Goal: Obtain resource: Obtain resource

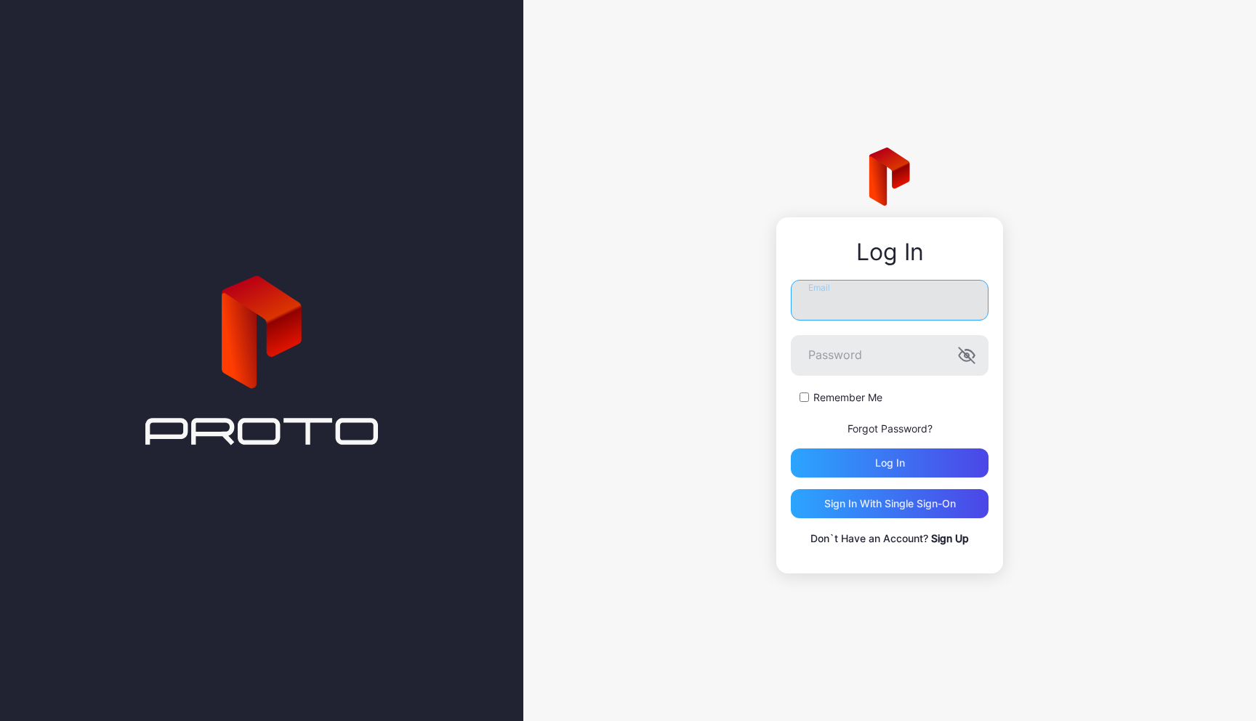
click at [838, 303] on input "Email" at bounding box center [890, 300] width 198 height 41
click at [858, 299] on input "Email" at bounding box center [890, 300] width 198 height 41
type input "**********"
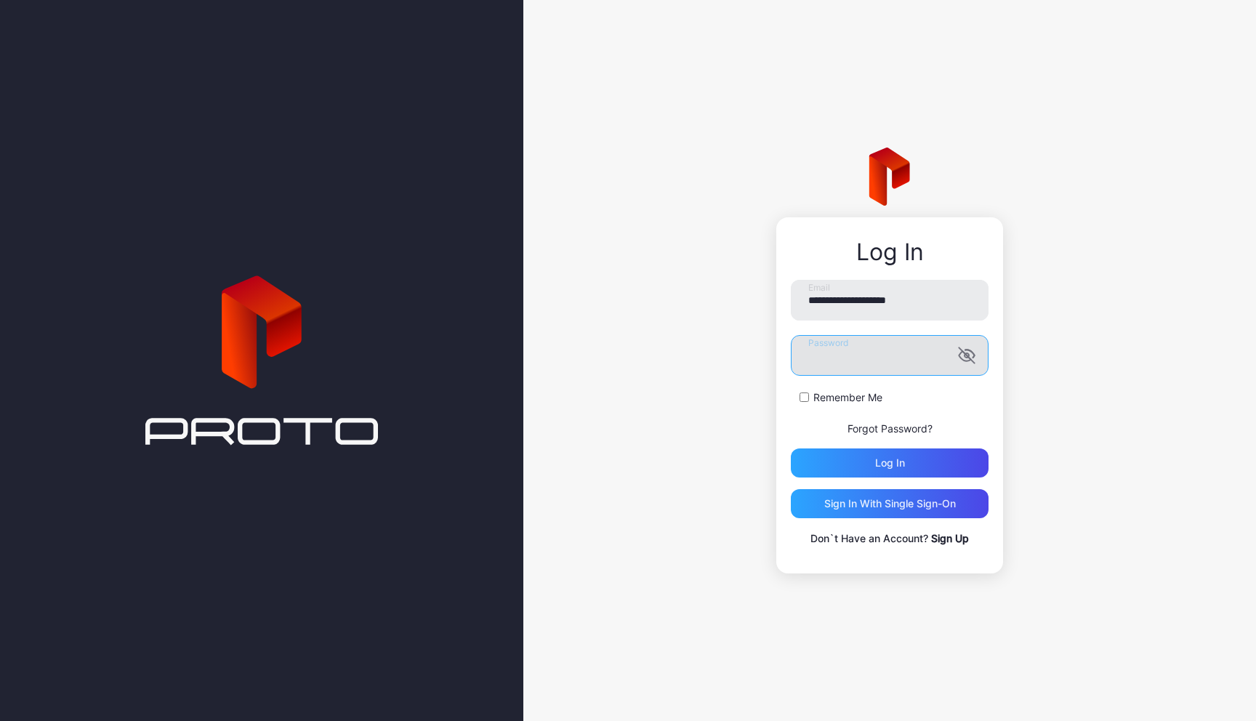
click at [791, 448] on button "Log in" at bounding box center [890, 462] width 198 height 29
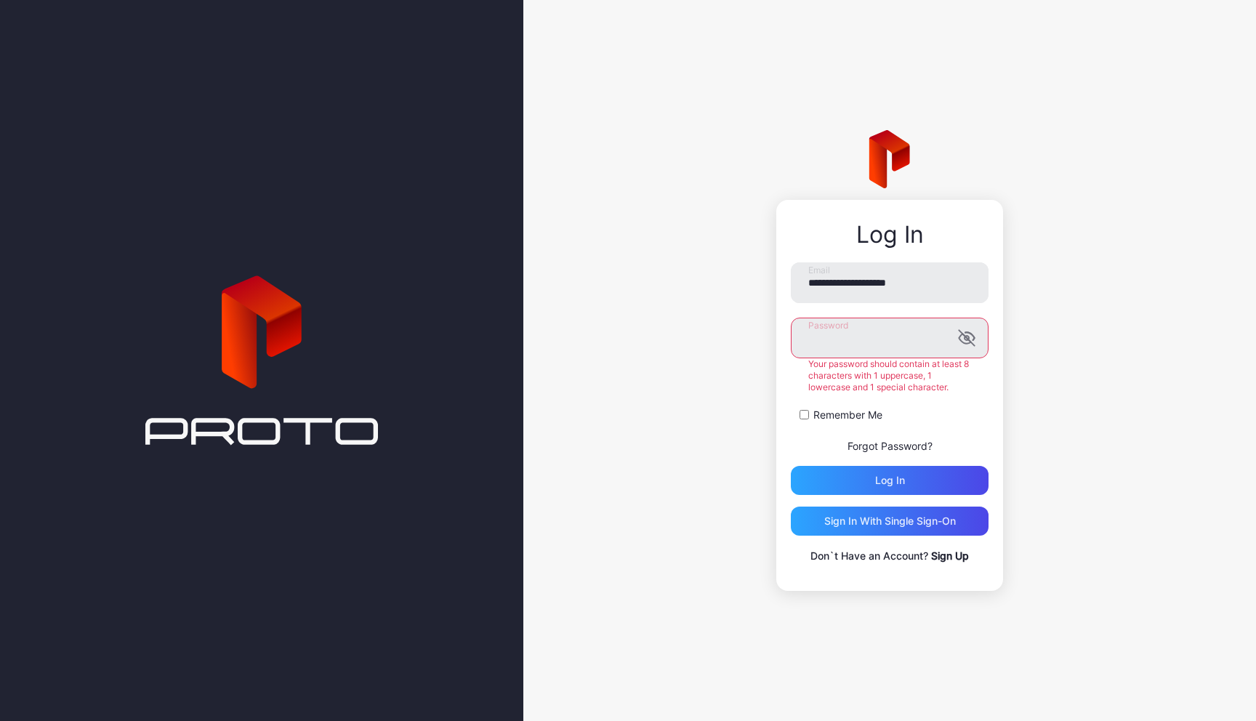
click at [0, 720] on com-1password-button at bounding box center [0, 721] width 0 height 0
click at [791, 466] on button "Log in" at bounding box center [890, 480] width 198 height 29
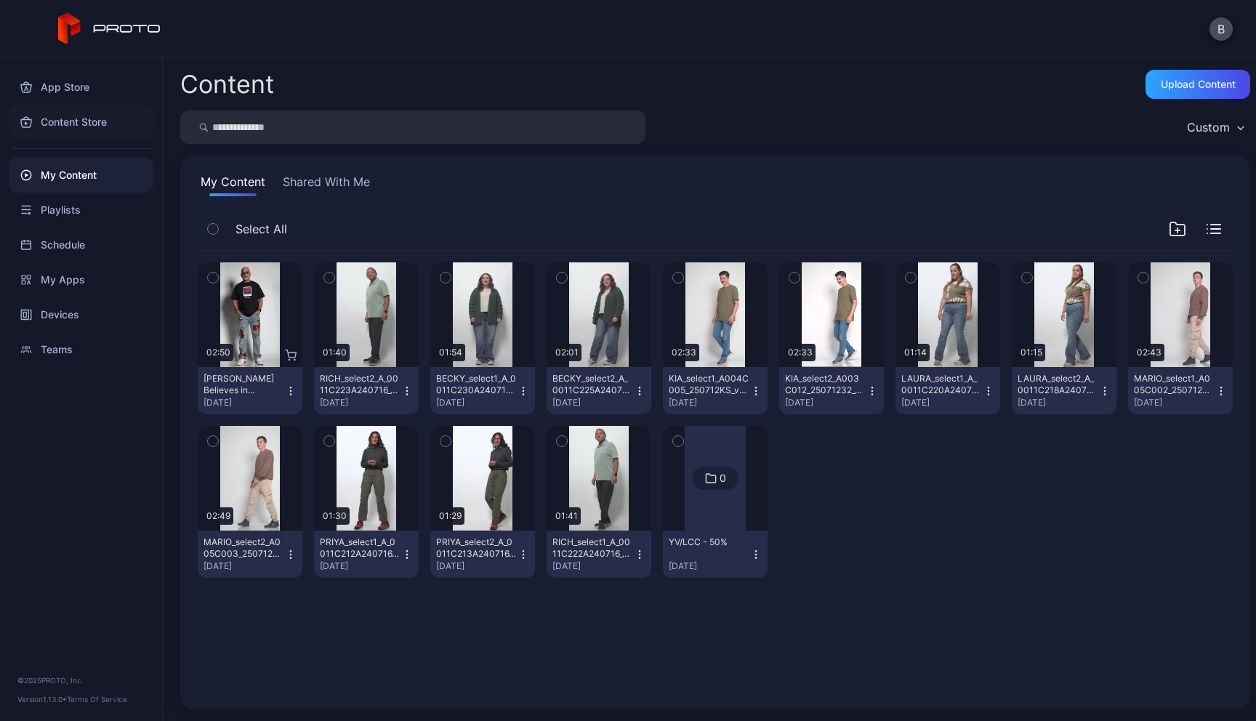
click at [110, 113] on div "Content Store" at bounding box center [81, 122] width 145 height 35
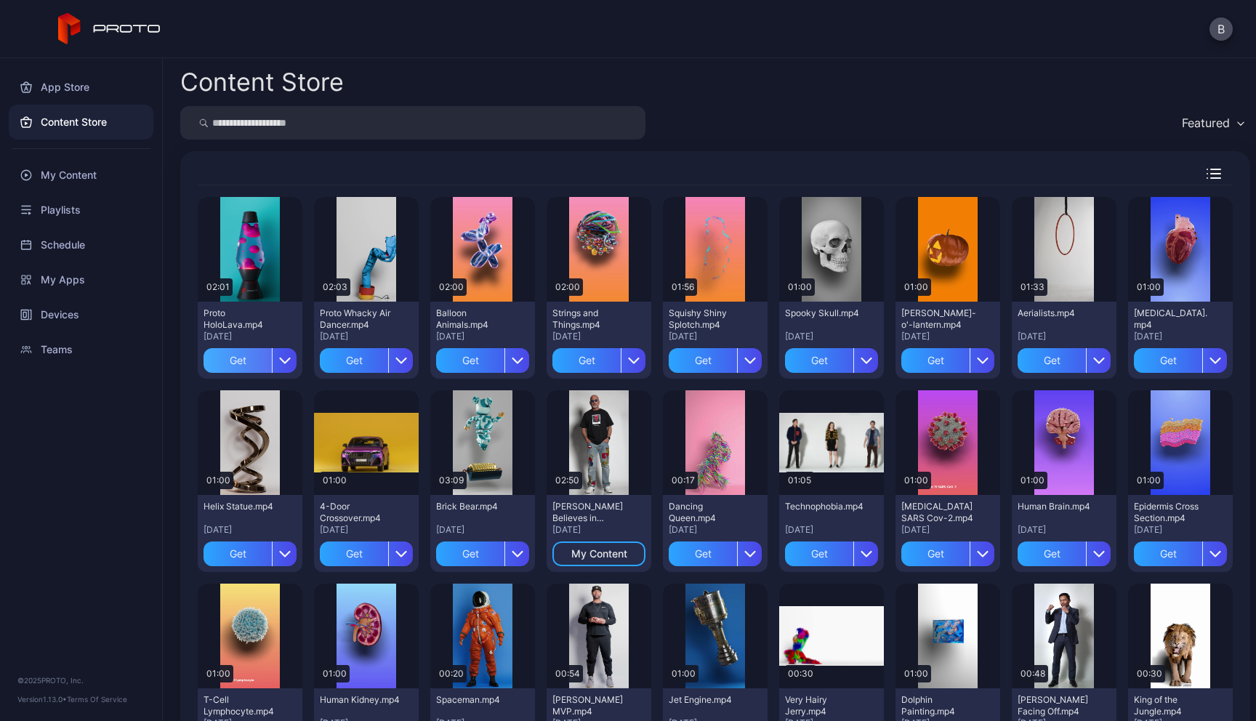
click at [254, 358] on div "Get" at bounding box center [238, 360] width 68 height 25
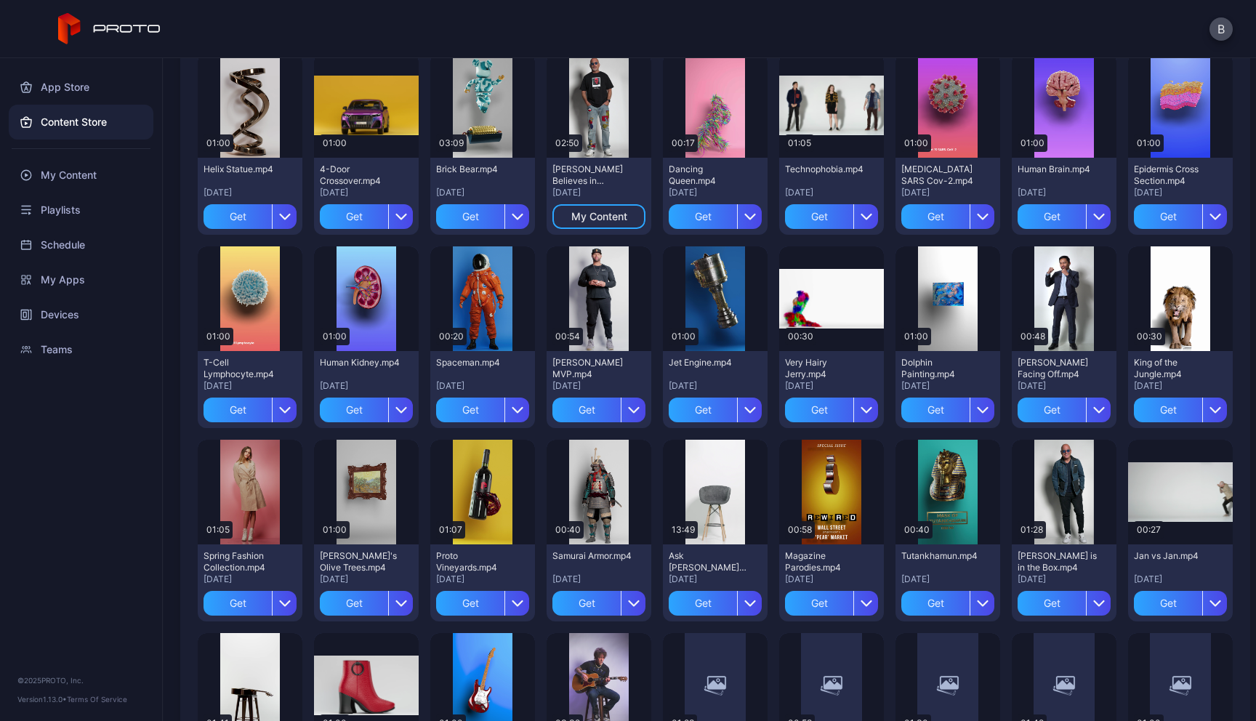
scroll to position [345, 0]
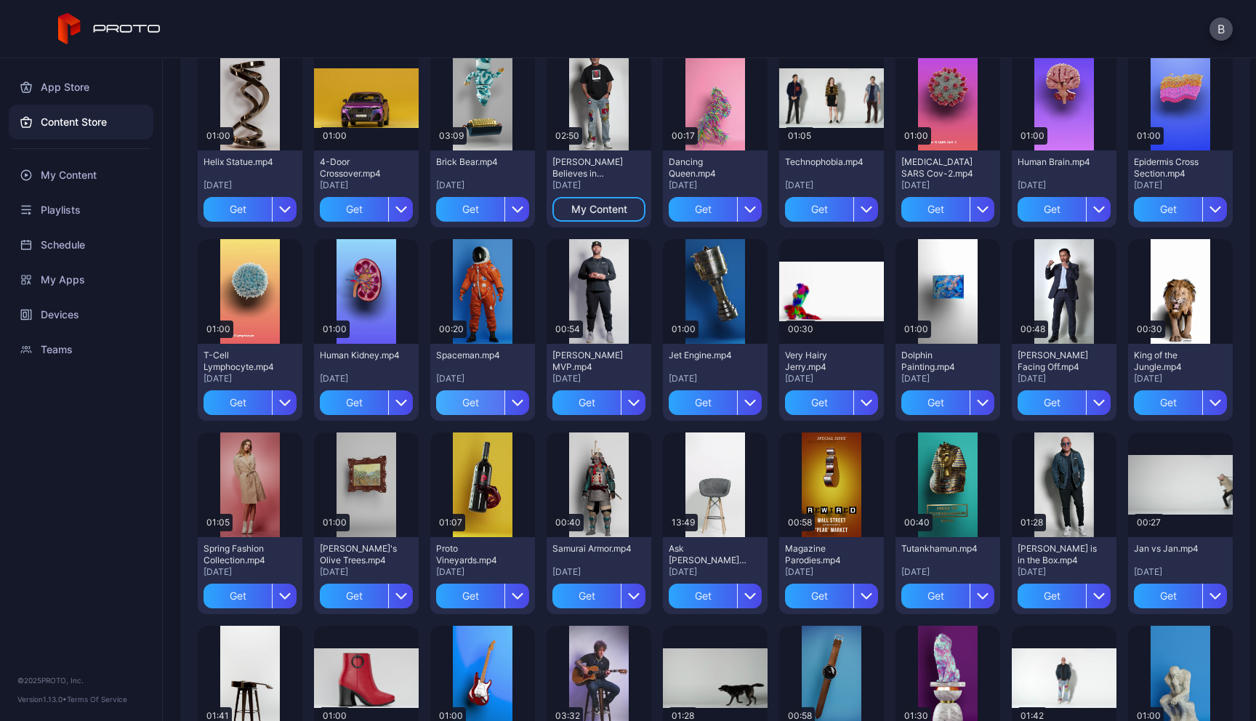
click at [504, 398] on div "Get" at bounding box center [470, 402] width 68 height 25
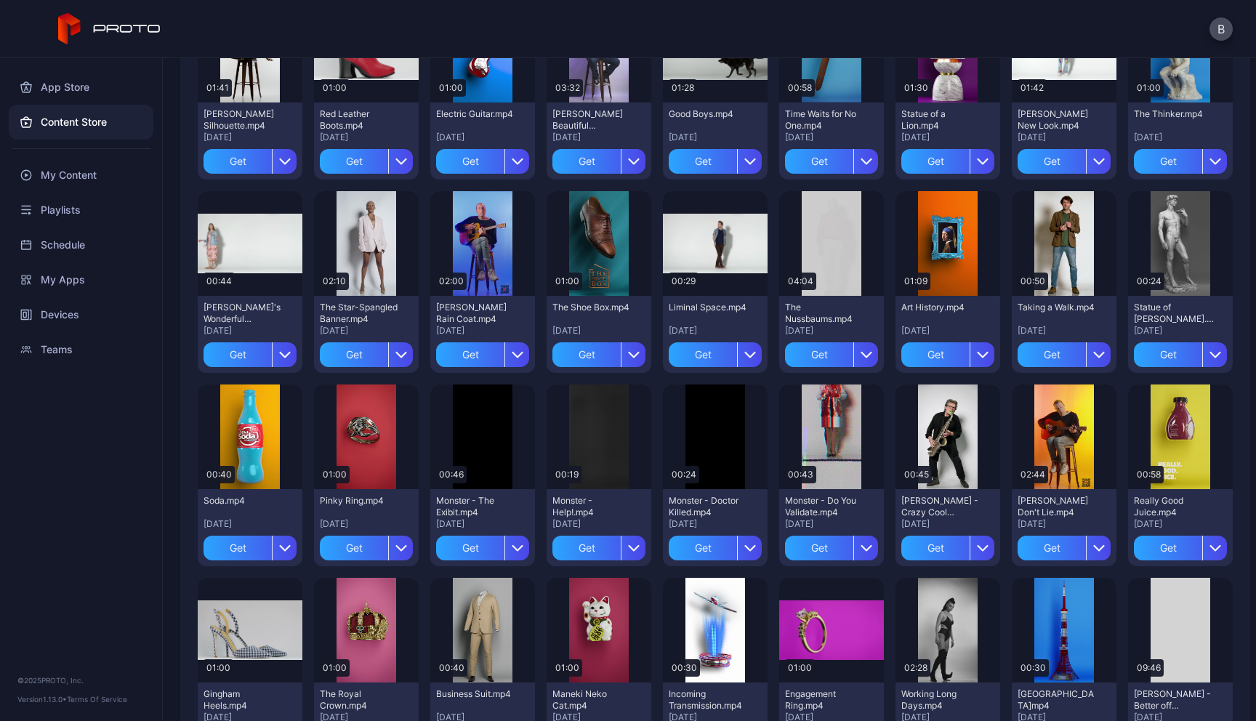
scroll to position [974, 0]
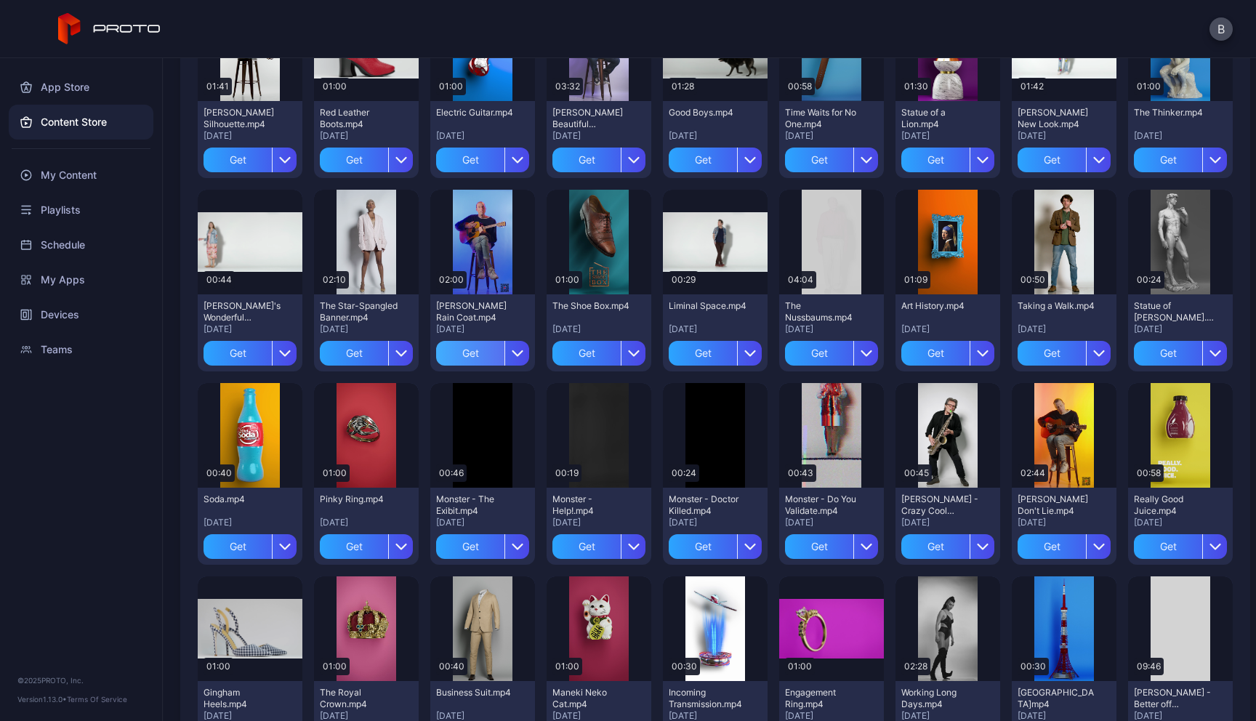
click at [504, 352] on div "Get" at bounding box center [470, 353] width 68 height 25
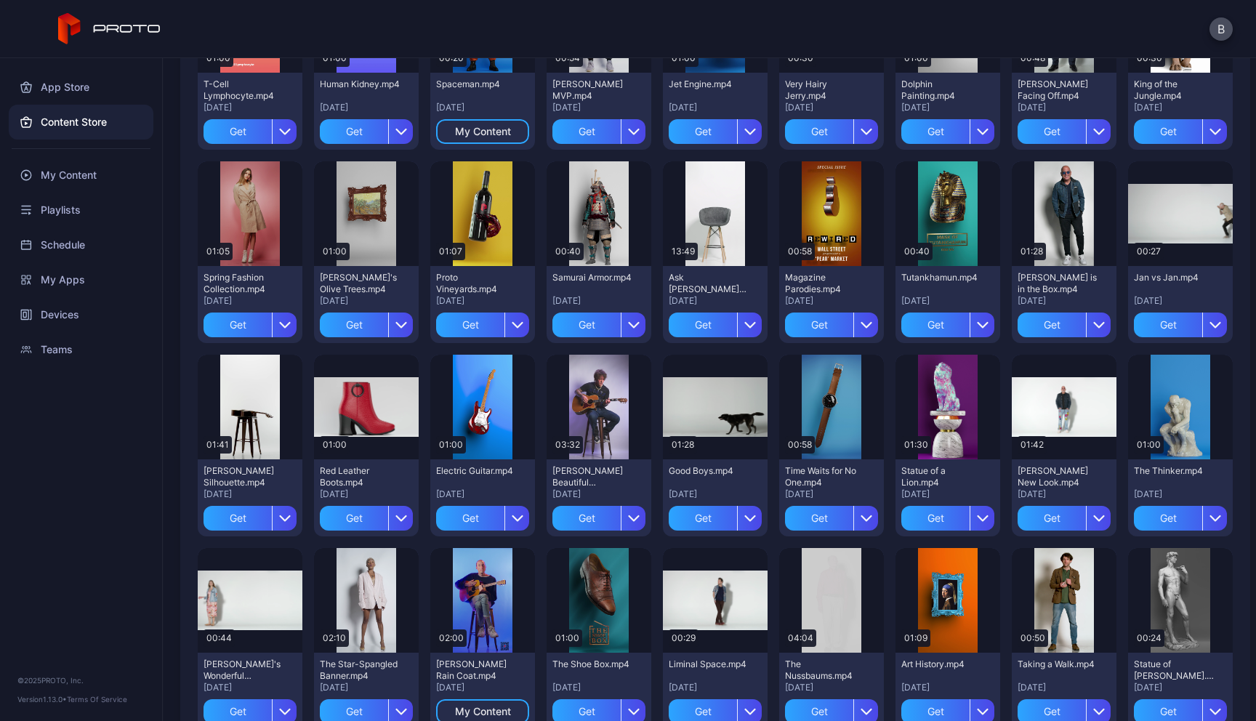
scroll to position [475, 0]
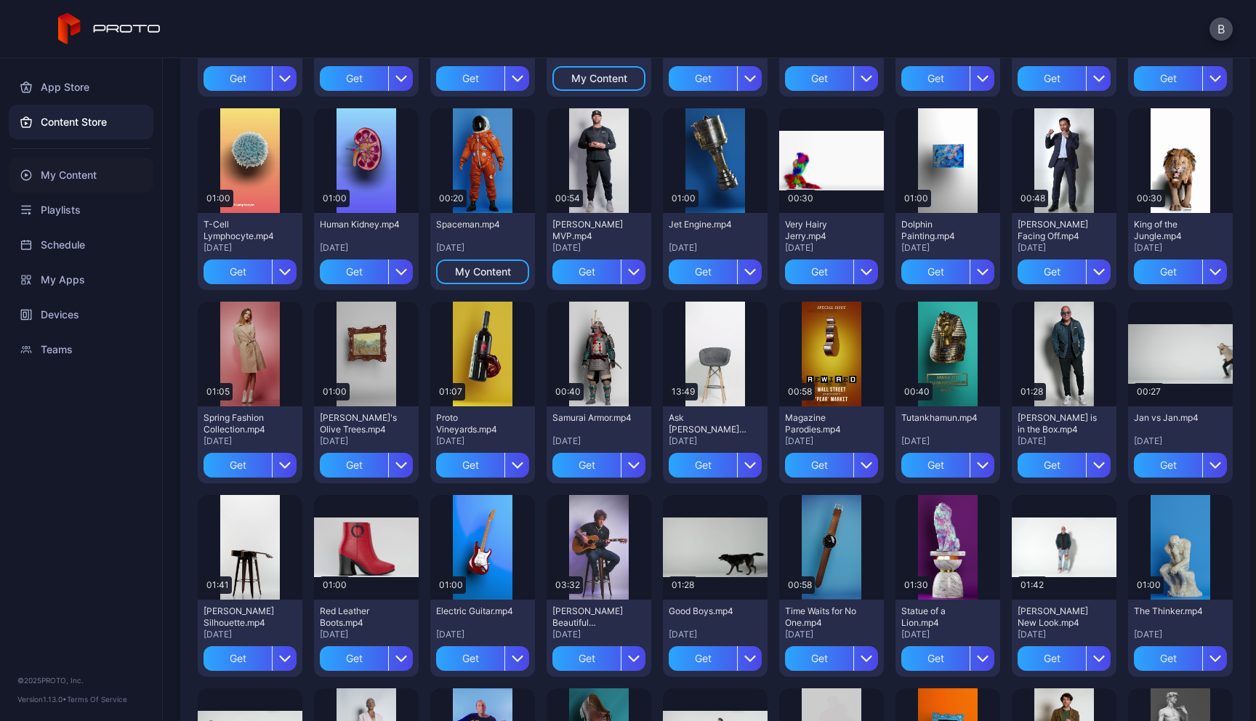
click at [82, 183] on div "My Content" at bounding box center [81, 175] width 145 height 35
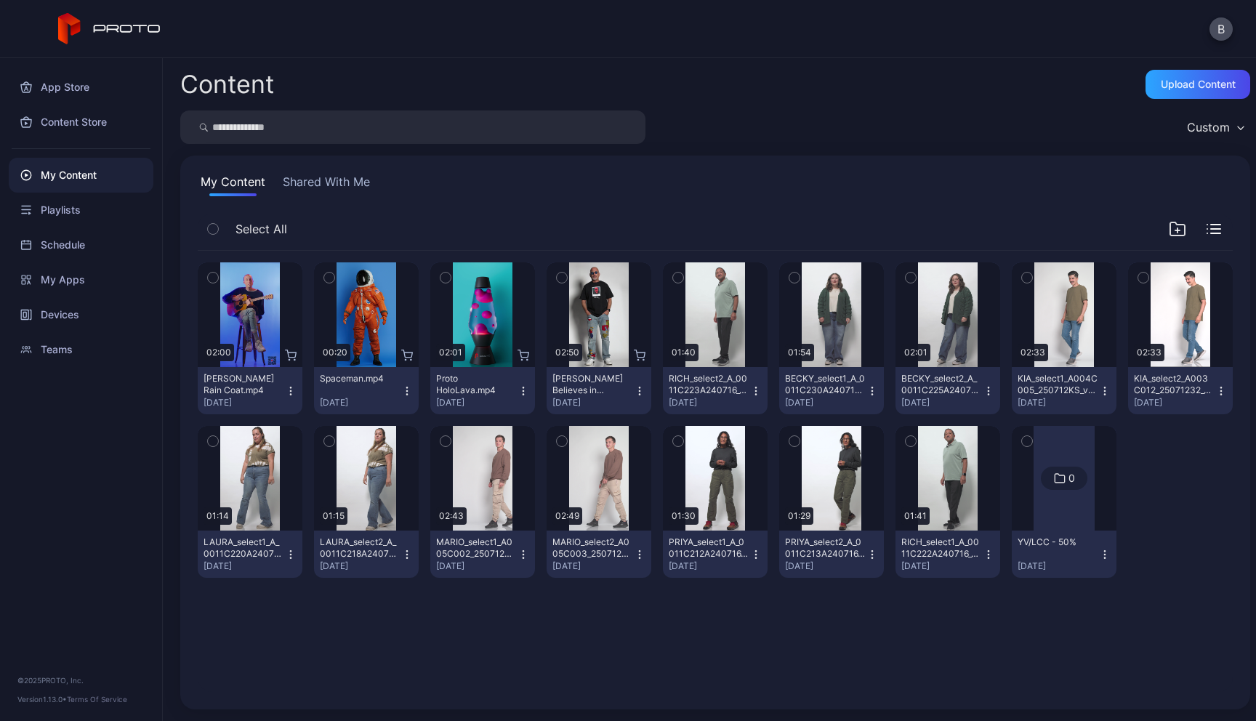
click at [213, 280] on icon "button" at bounding box center [213, 278] width 10 height 16
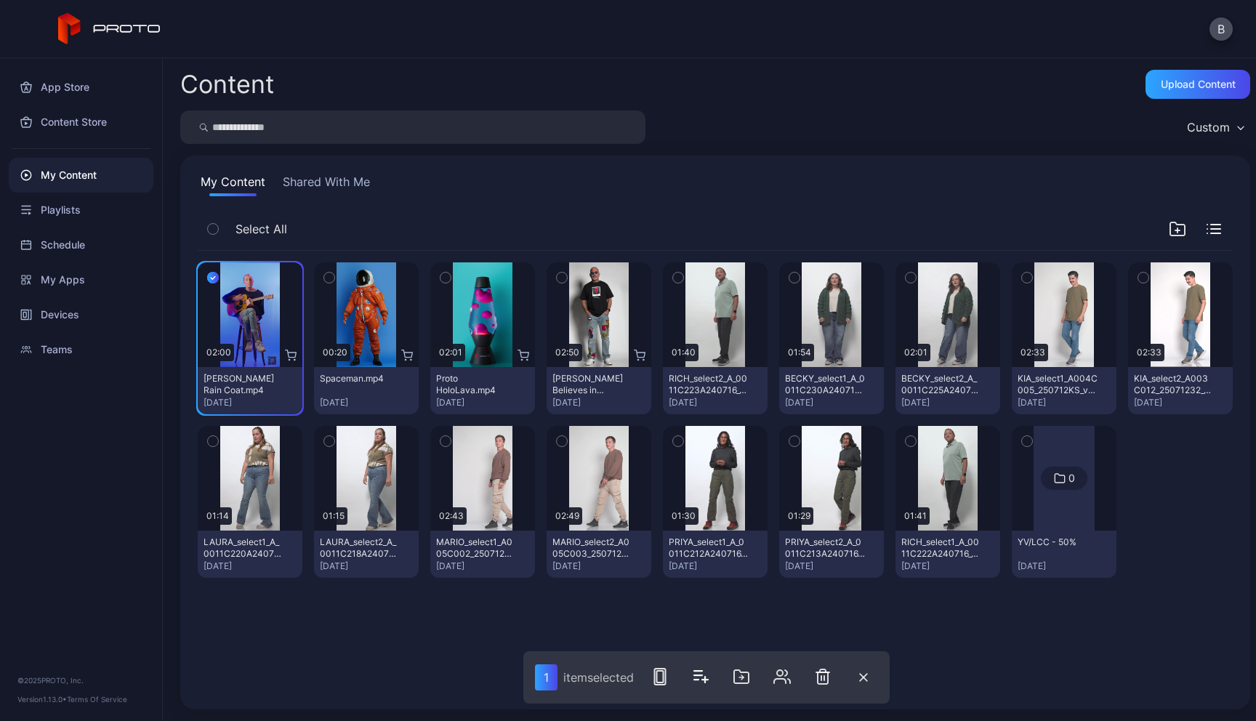
click at [334, 275] on icon "button" at bounding box center [329, 278] width 10 height 16
click at [451, 275] on icon "button" at bounding box center [445, 278] width 10 height 16
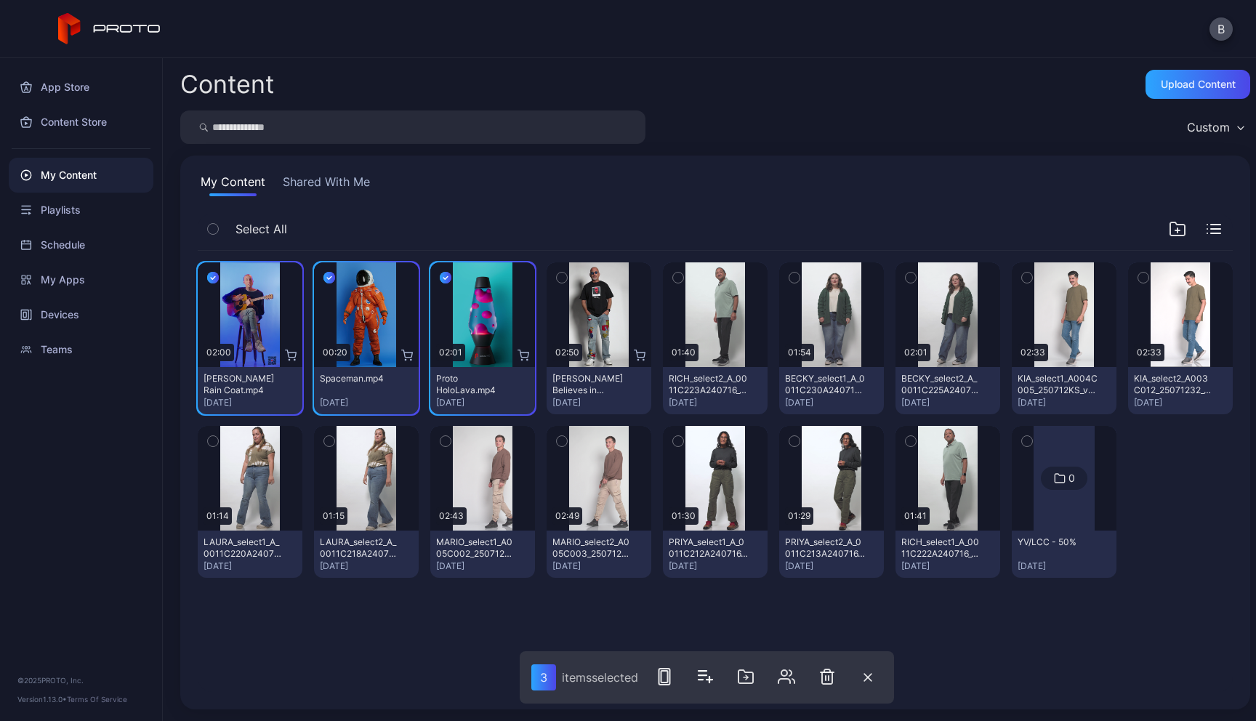
scroll to position [61, 0]
click at [664, 674] on icon "button" at bounding box center [664, 676] width 17 height 17
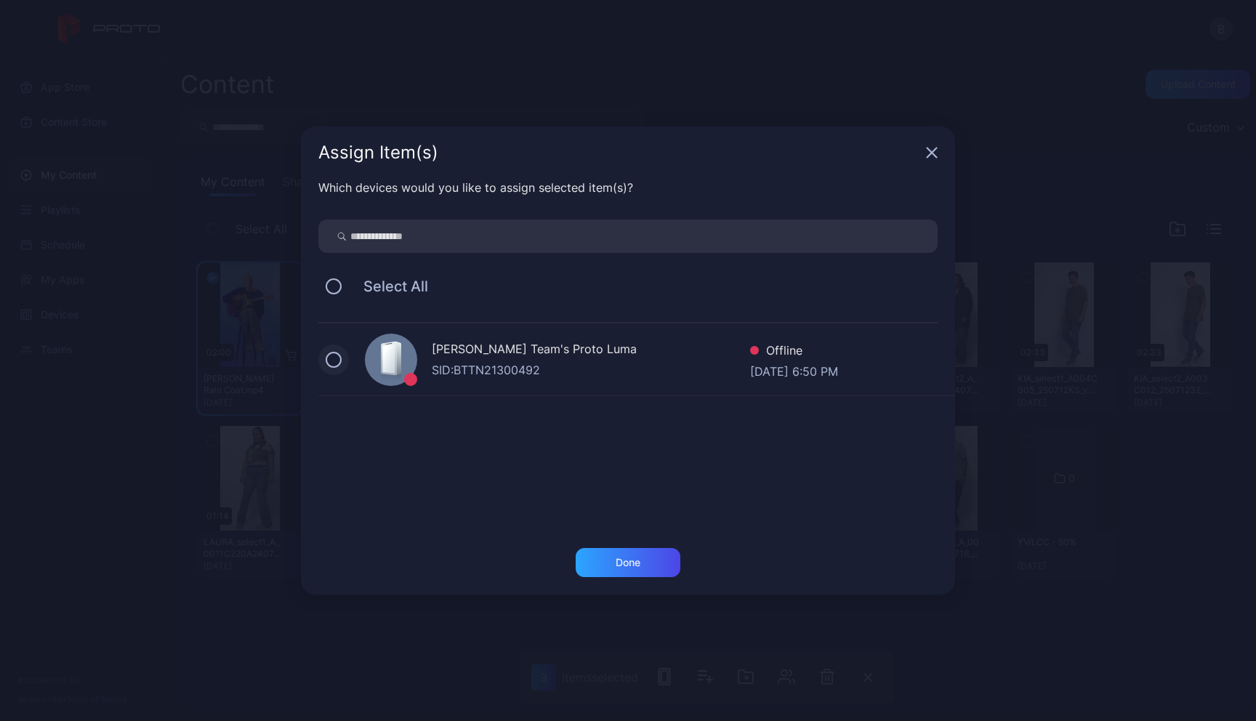
click at [335, 360] on button at bounding box center [334, 360] width 16 height 16
click at [793, 347] on div "Offline" at bounding box center [794, 352] width 88 height 21
click at [586, 345] on div "[PERSON_NAME] Team's Proto Luma" at bounding box center [591, 350] width 318 height 21
click at [624, 555] on div "Done" at bounding box center [628, 562] width 105 height 29
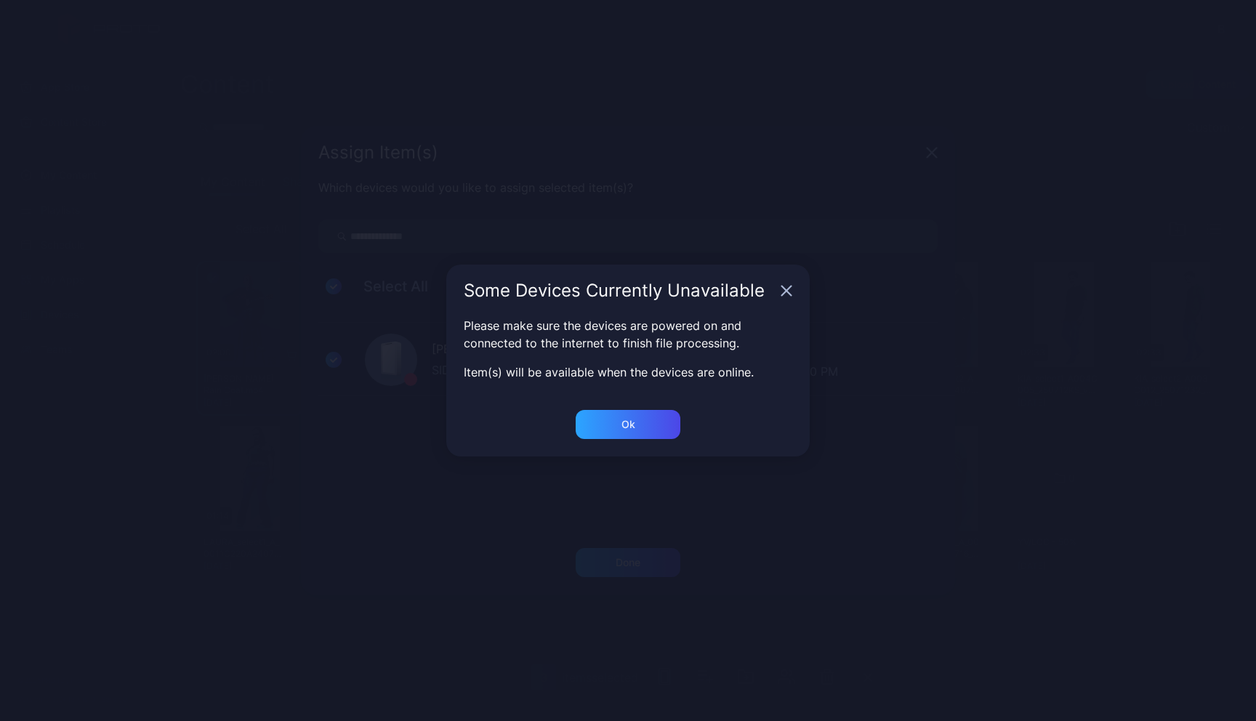
click at [927, 158] on icon "button" at bounding box center [931, 152] width 9 height 9
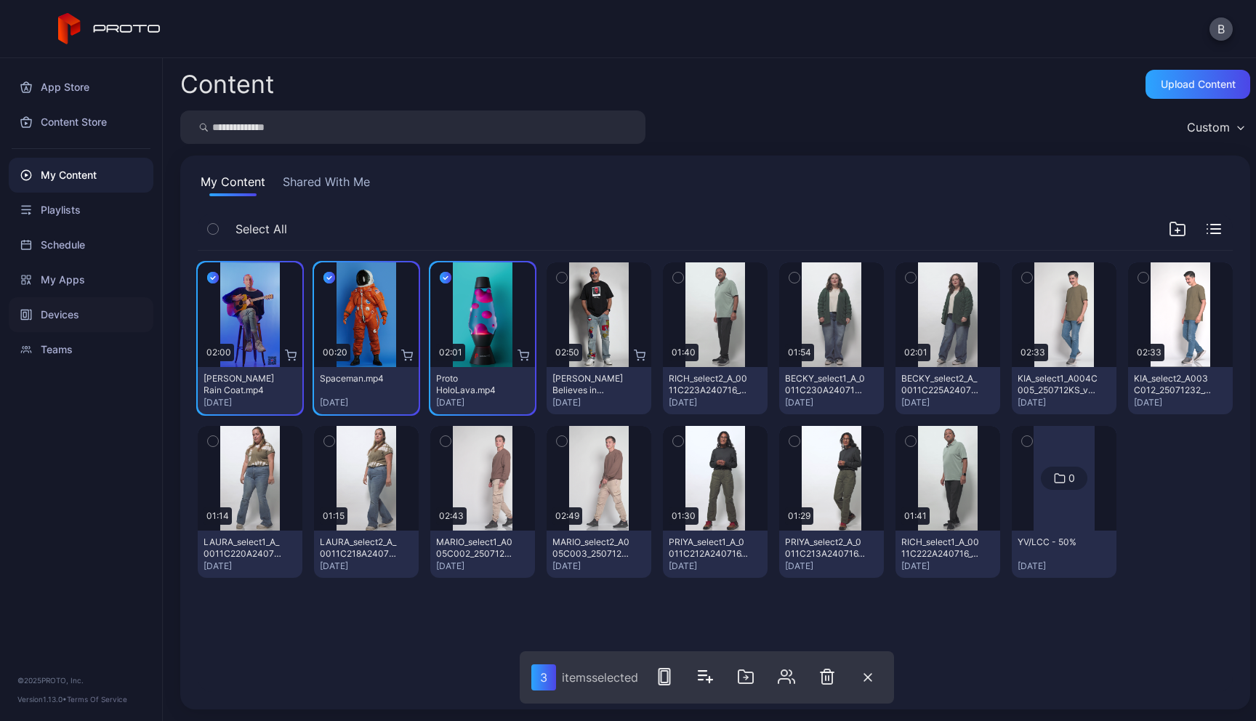
click at [58, 318] on div "Devices" at bounding box center [81, 314] width 145 height 35
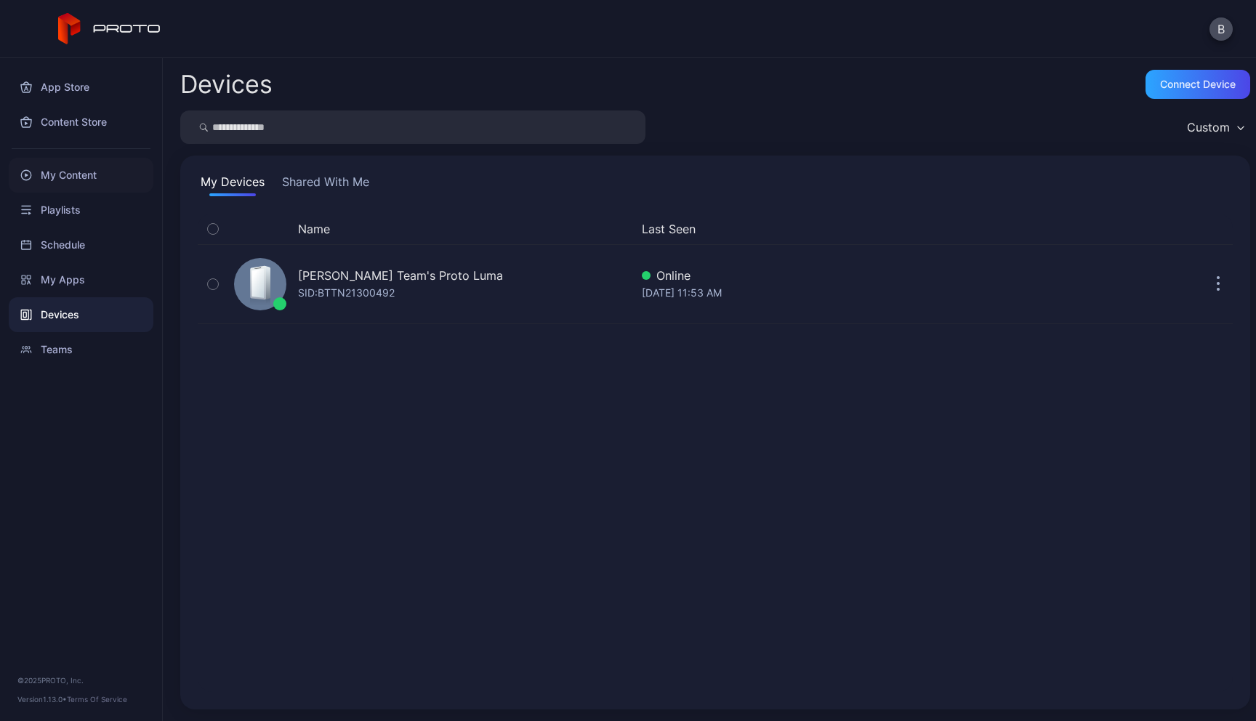
click at [64, 174] on div "My Content" at bounding box center [81, 175] width 145 height 35
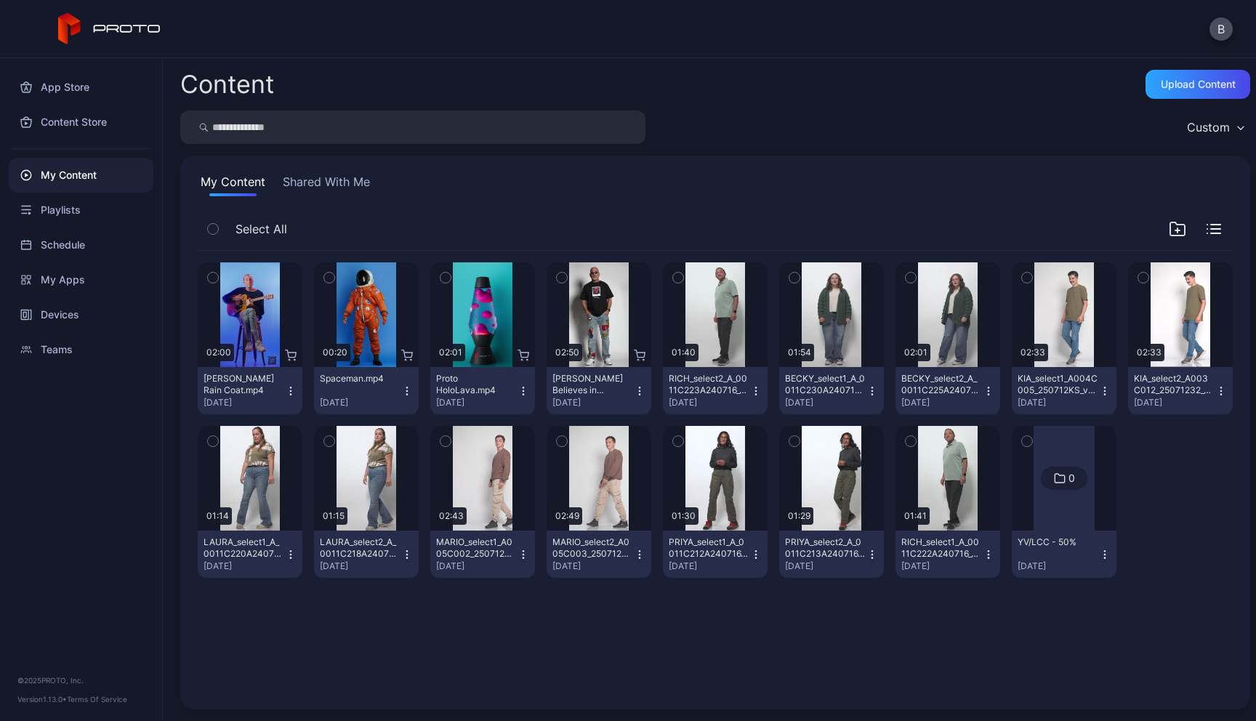
click at [216, 279] on icon "button" at bounding box center [213, 278] width 10 height 16
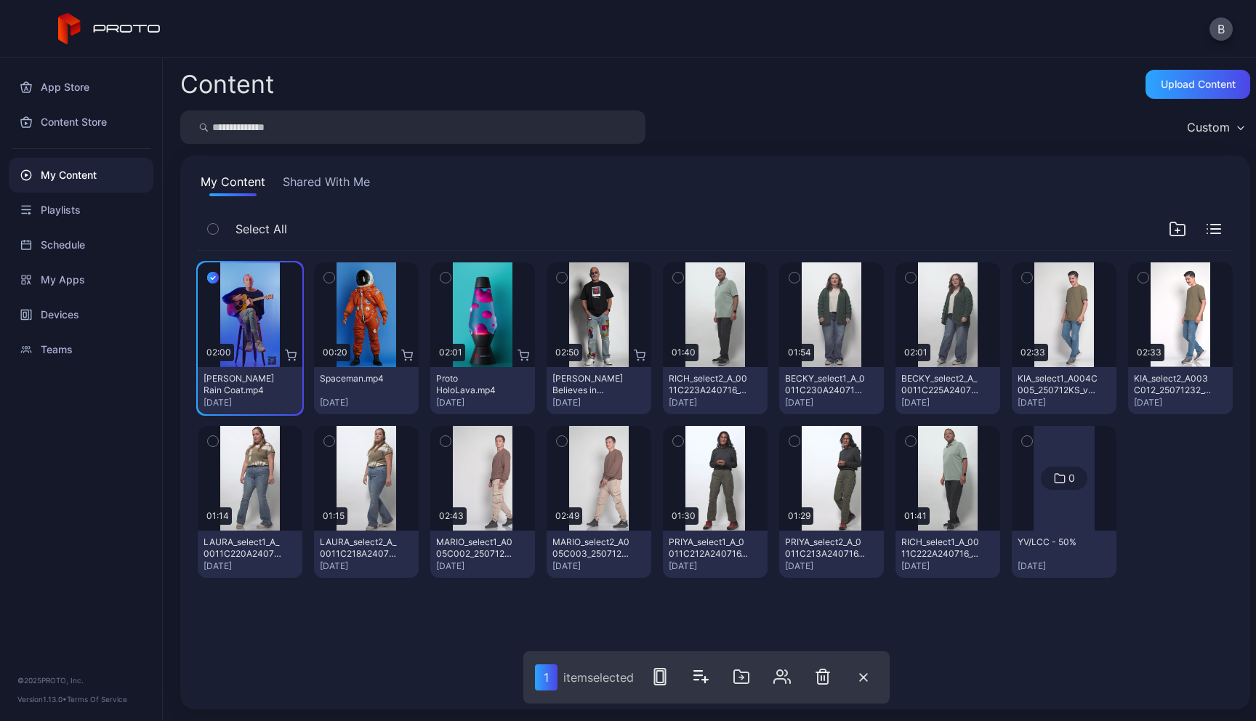
click at [334, 279] on icon "button" at bounding box center [329, 278] width 10 height 16
click at [451, 275] on icon "button" at bounding box center [445, 278] width 10 height 16
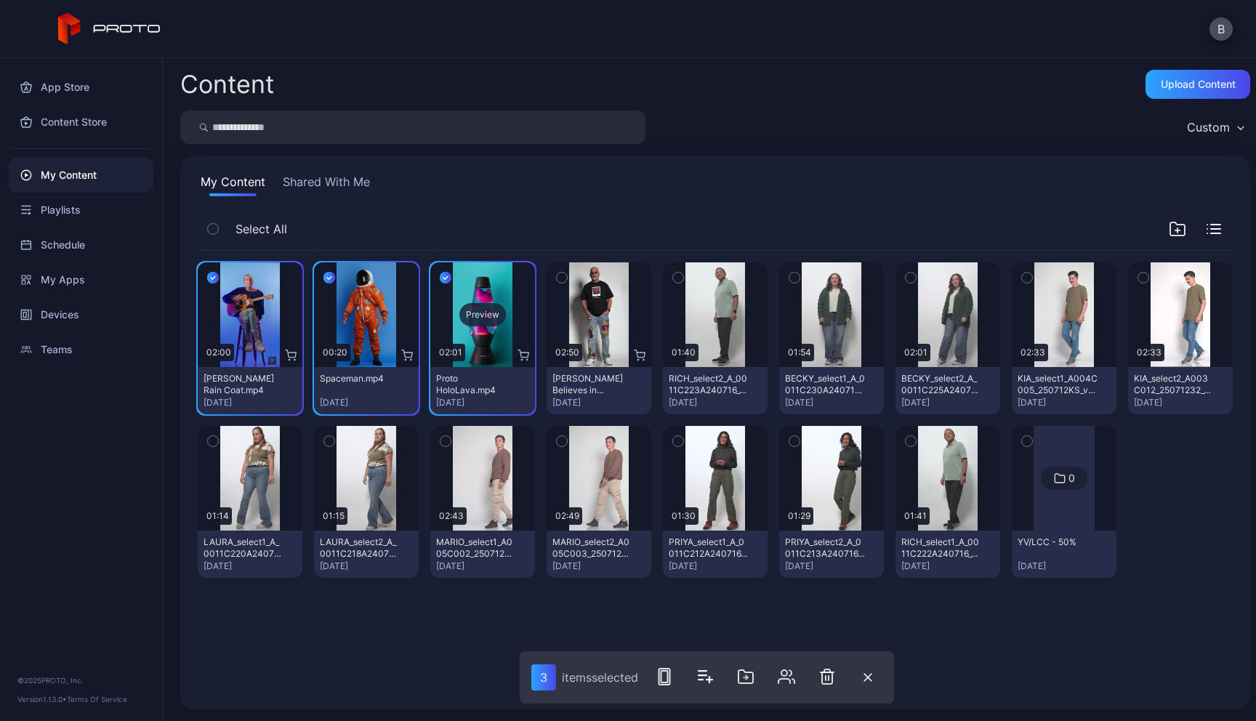
scroll to position [61, 0]
click at [666, 669] on rect "button" at bounding box center [664, 677] width 11 height 16
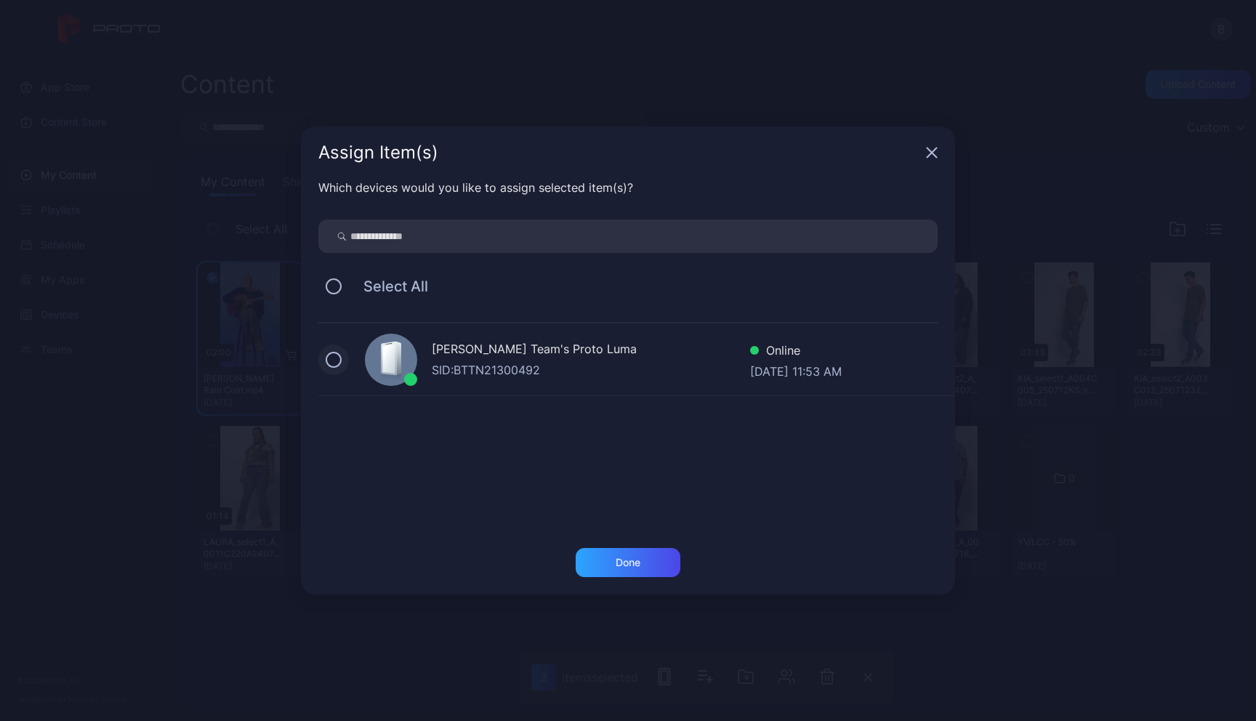
click at [334, 362] on button at bounding box center [334, 360] width 16 height 16
click at [646, 562] on div "Done" at bounding box center [628, 562] width 105 height 29
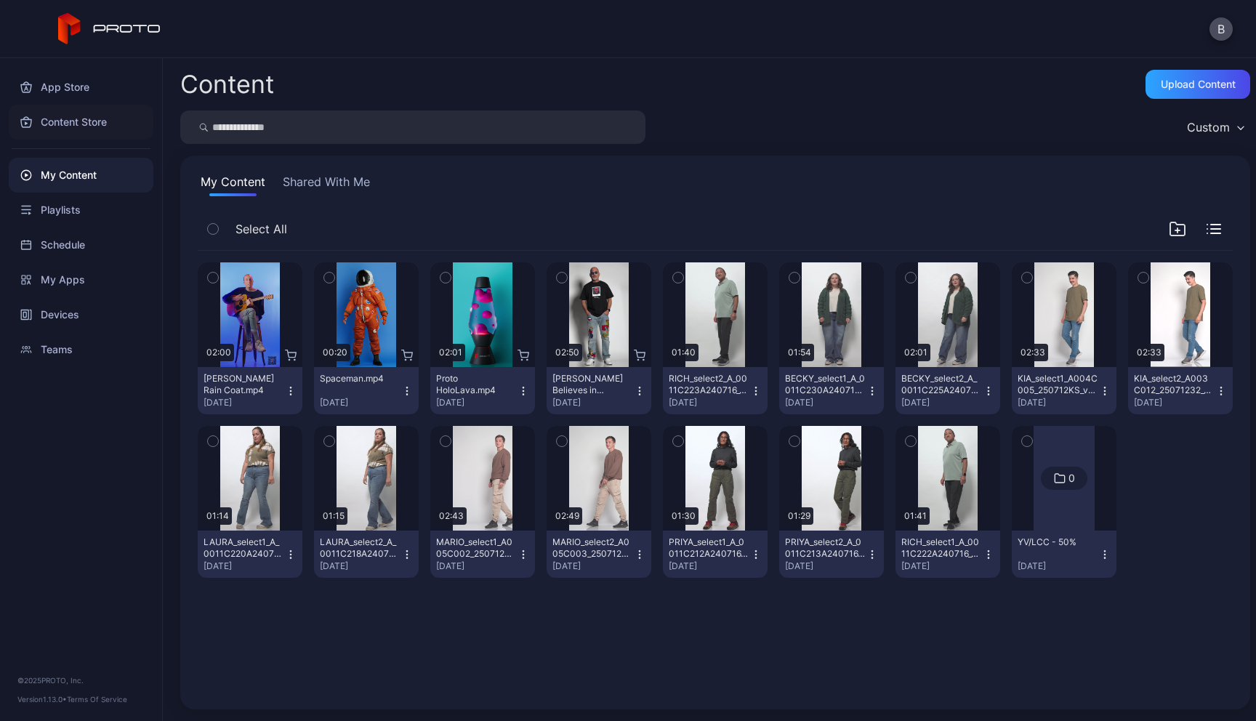
click at [91, 124] on div "Content Store" at bounding box center [81, 122] width 145 height 35
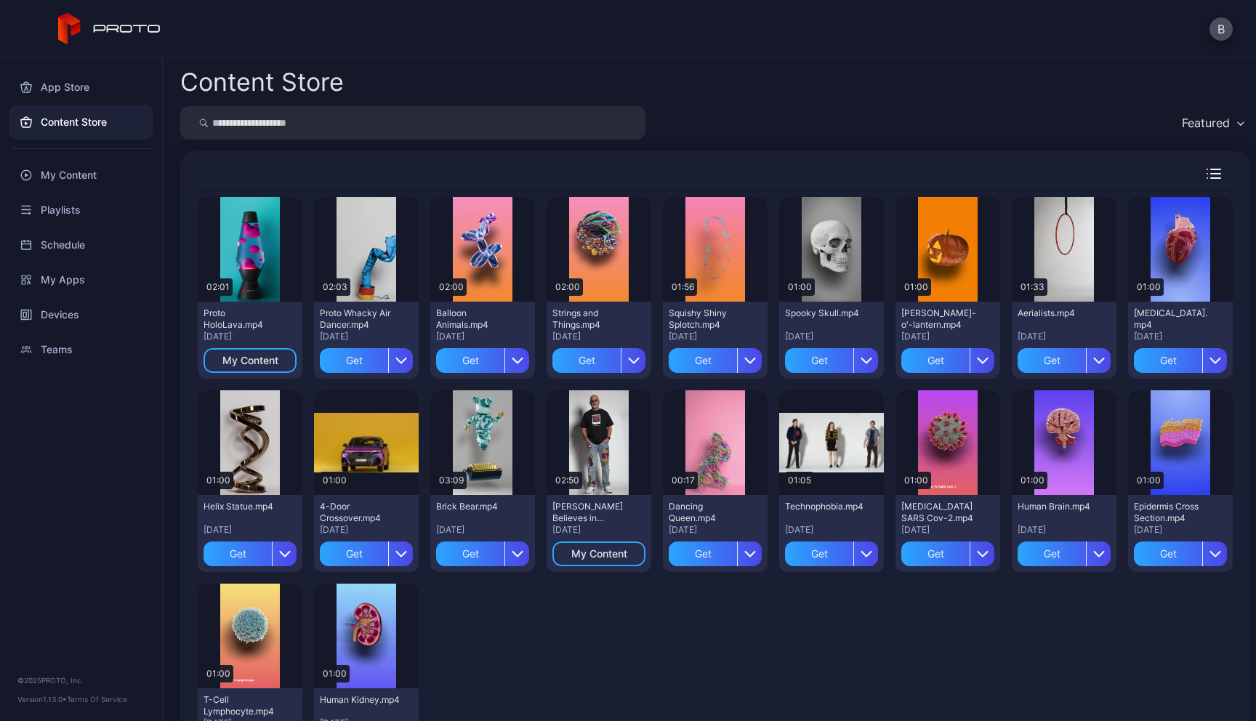
click at [296, 121] on input "search" at bounding box center [412, 122] width 465 height 33
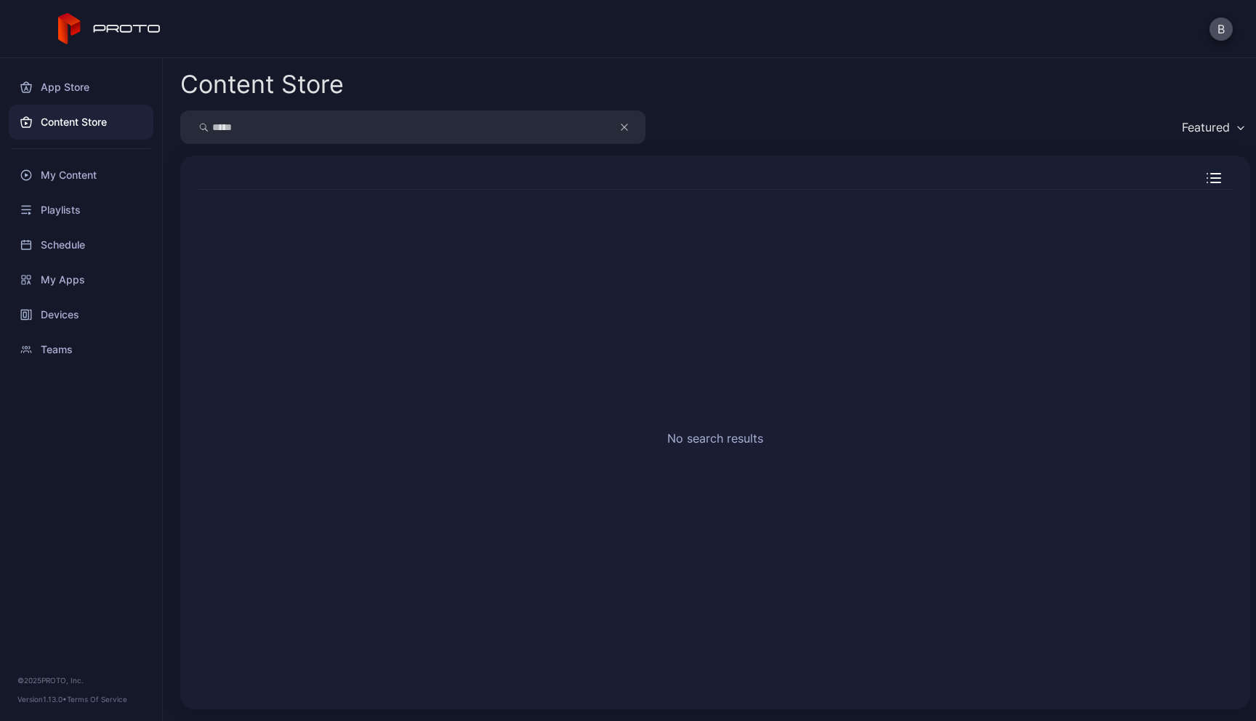
click at [360, 132] on input "*****" at bounding box center [412, 126] width 465 height 33
type input "********"
click at [368, 127] on input "********" at bounding box center [412, 126] width 465 height 33
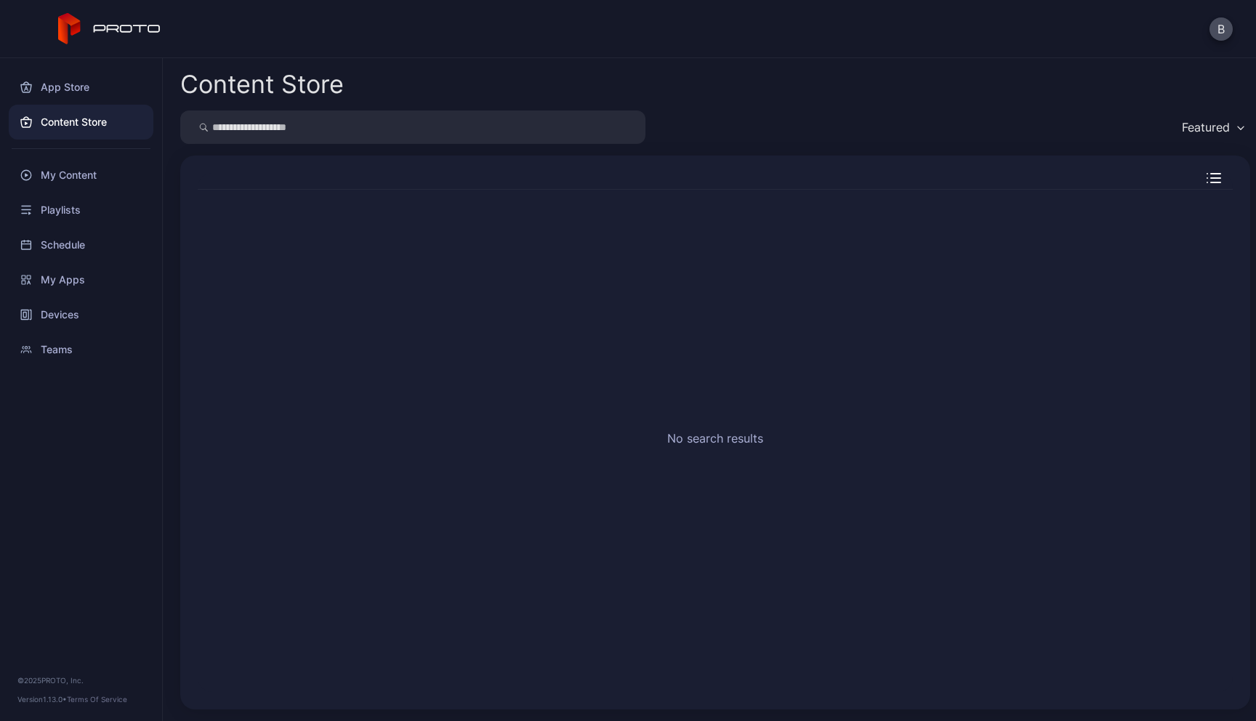
click at [658, 141] on div "Featured" at bounding box center [715, 126] width 1070 height 33
click at [84, 119] on div "Content Store" at bounding box center [81, 122] width 145 height 35
click at [67, 122] on div "Content Store" at bounding box center [81, 122] width 145 height 35
click at [73, 174] on div "My Content" at bounding box center [81, 175] width 145 height 35
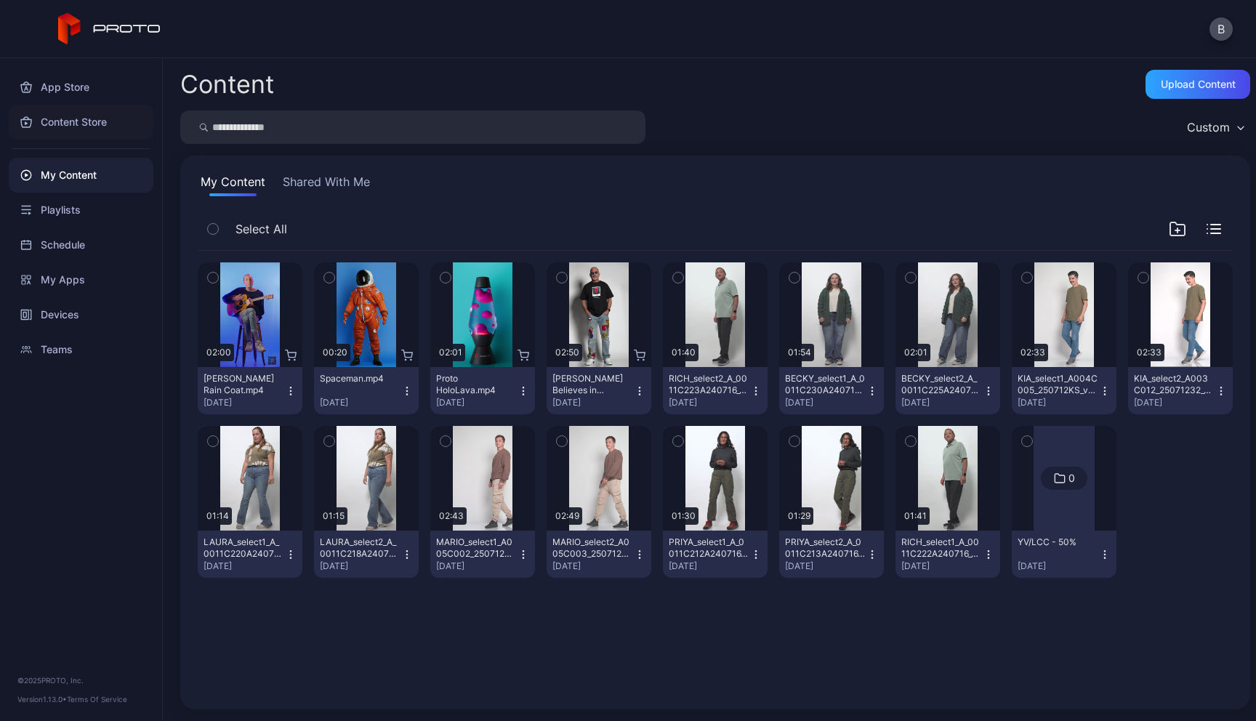
click at [97, 118] on div "Content Store" at bounding box center [81, 122] width 145 height 35
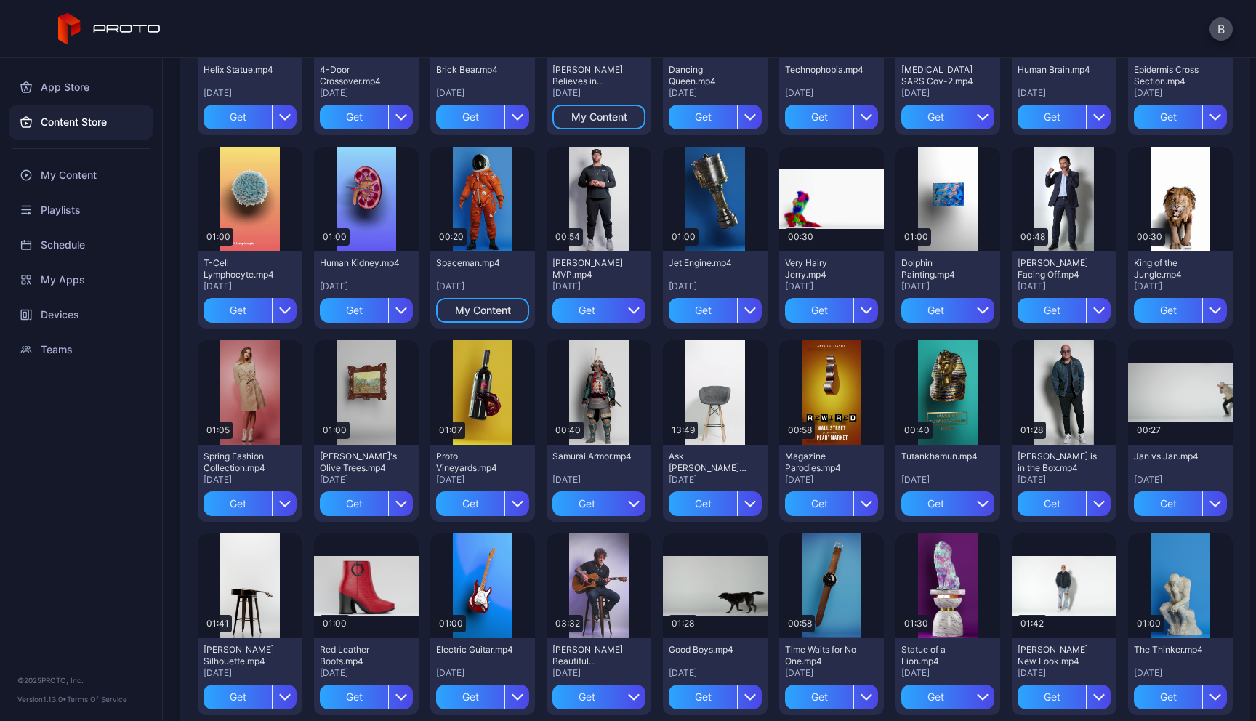
scroll to position [446, 0]
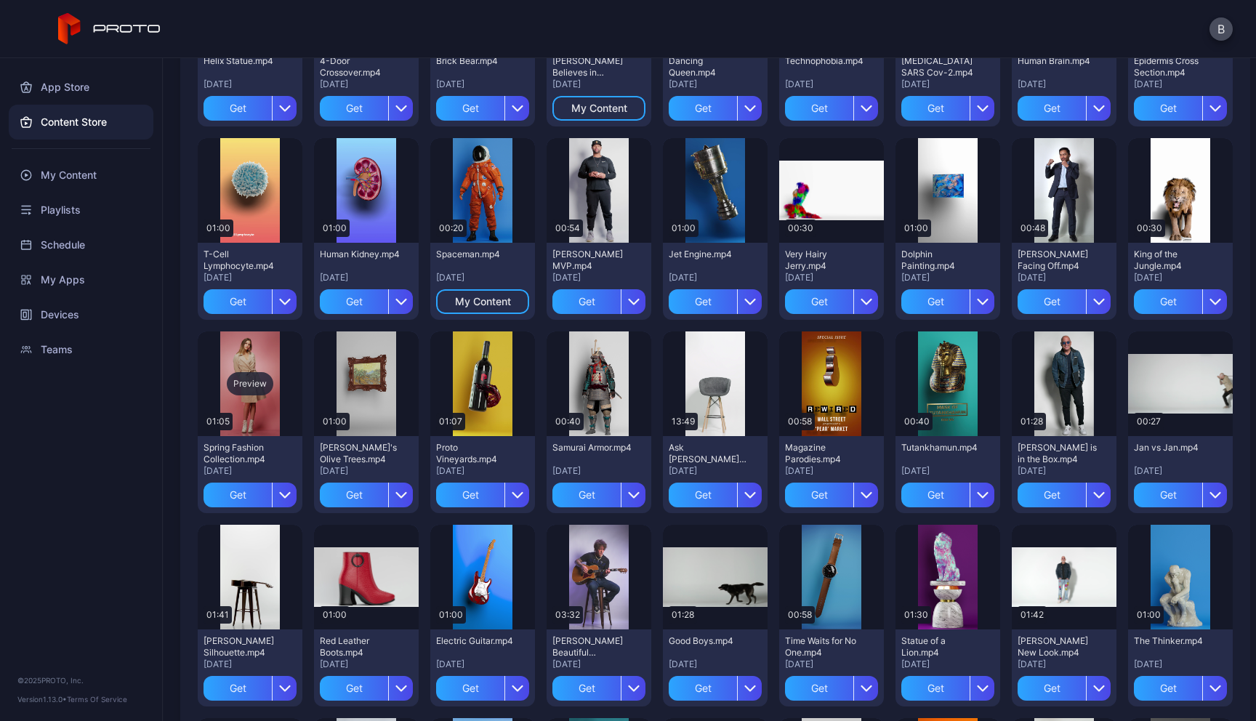
click at [273, 382] on div "Preview" at bounding box center [250, 383] width 47 height 23
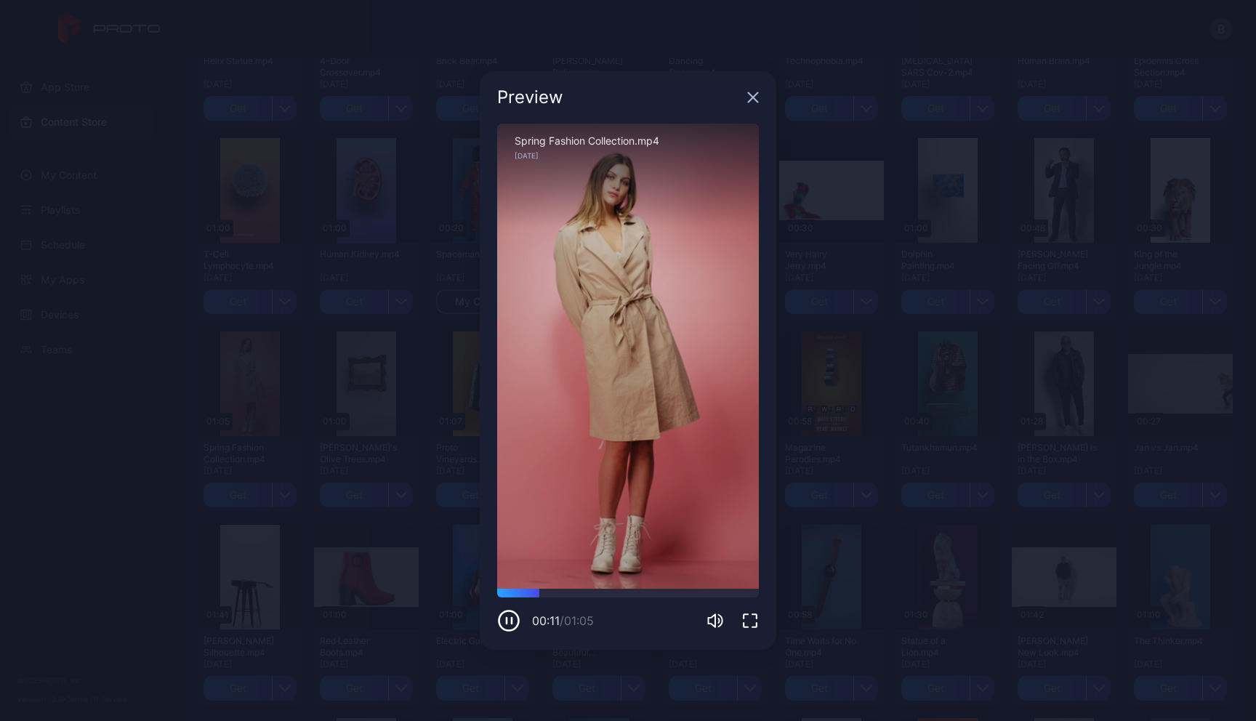
click at [754, 94] on icon "button" at bounding box center [753, 98] width 12 height 12
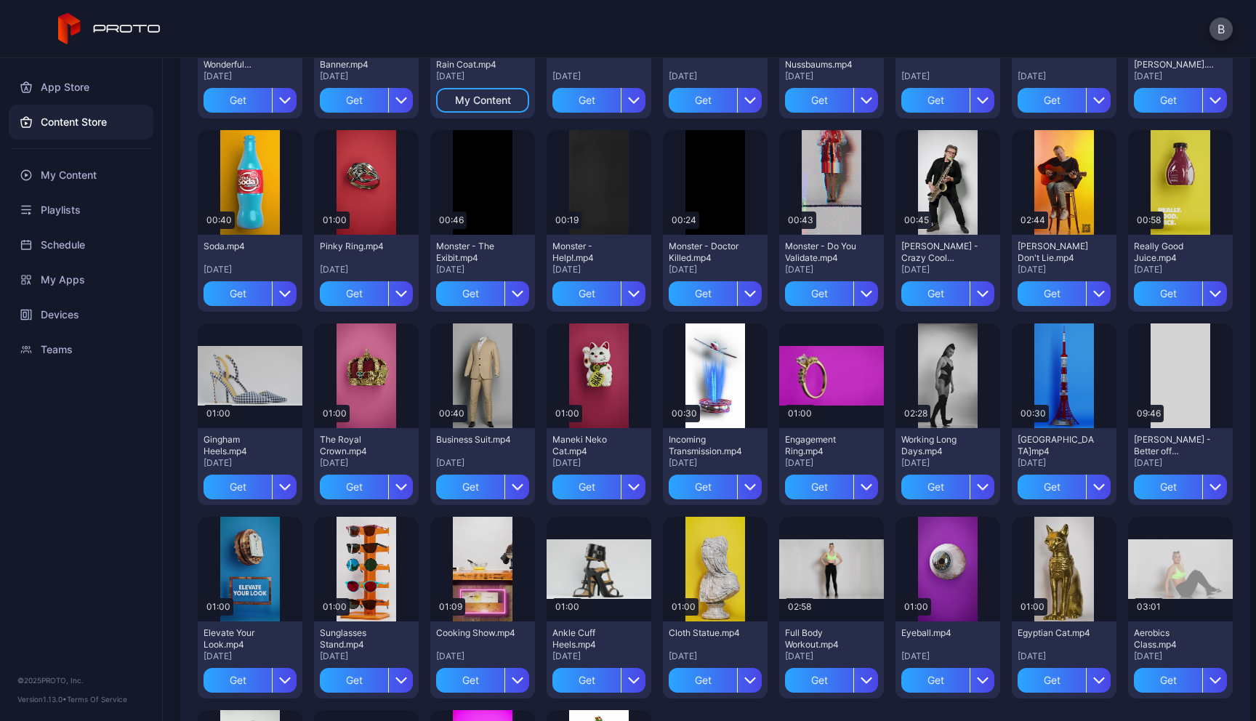
scroll to position [1632, 0]
